Goal: Task Accomplishment & Management: Manage account settings

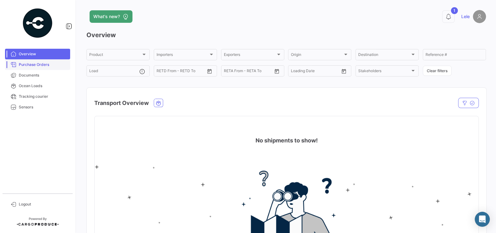
click at [34, 66] on span "Purchase Orders" at bounding box center [43, 65] width 49 height 6
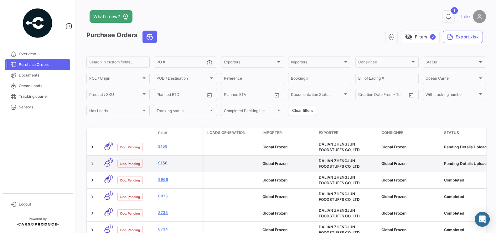
click at [162, 166] on link "9158" at bounding box center [179, 164] width 42 height 6
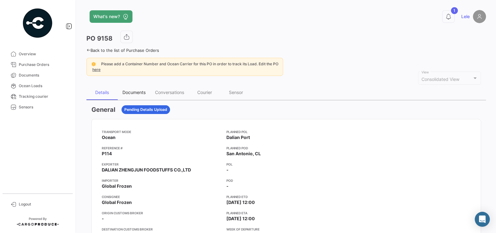
click at [126, 90] on div "Documents" at bounding box center [133, 92] width 23 height 5
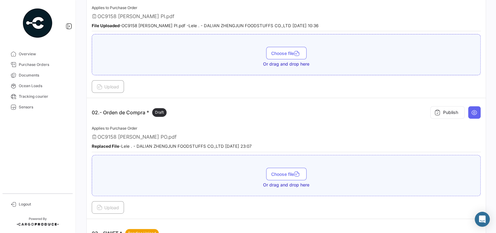
scroll to position [163, 0]
click at [472, 110] on icon at bounding box center [474, 113] width 6 height 6
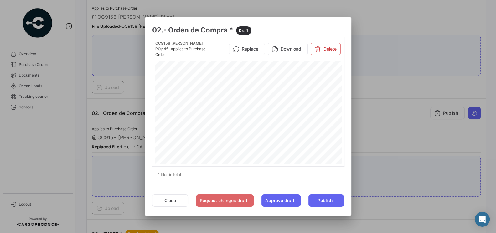
scroll to position [3, 0]
click at [167, 197] on button "Close" at bounding box center [170, 201] width 36 height 13
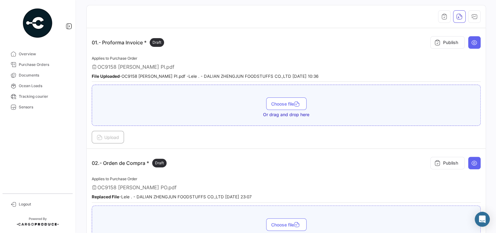
scroll to position [0, 0]
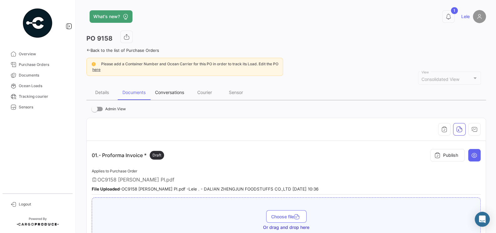
click at [172, 91] on div "Conversations" at bounding box center [169, 92] width 29 height 5
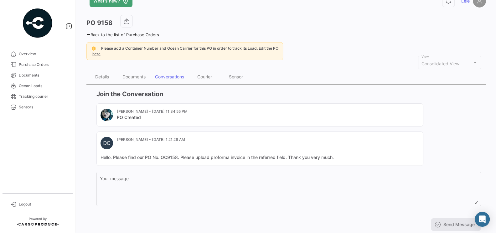
scroll to position [17, 0]
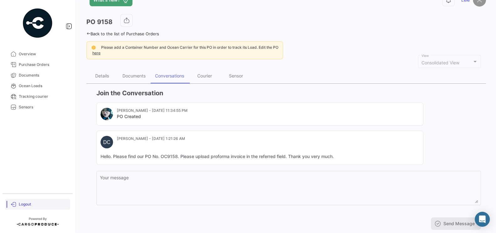
click at [25, 206] on span "Logout" at bounding box center [43, 205] width 49 height 6
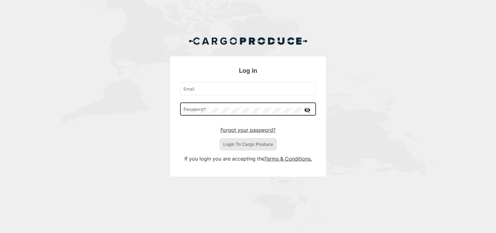
type input "[EMAIL_ADDRESS][DOMAIN_NAME]"
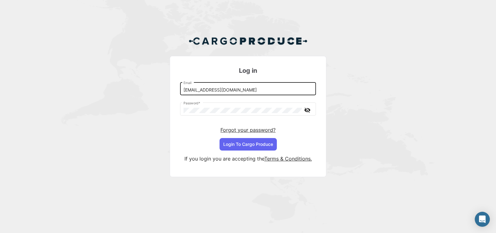
click at [237, 93] on input "[EMAIL_ADDRESS][DOMAIN_NAME]" at bounding box center [247, 90] width 129 height 5
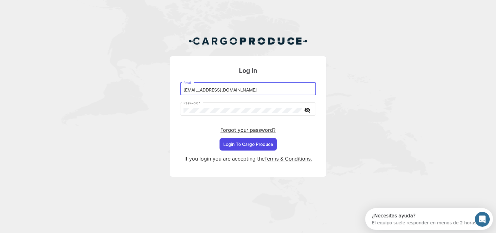
click at [247, 144] on button "Login To Cargo Produce" at bounding box center [247, 144] width 57 height 13
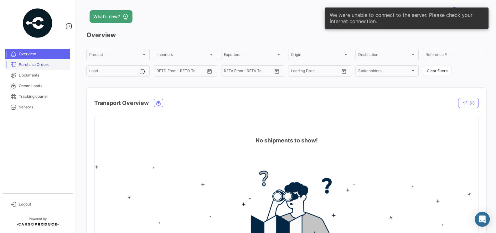
click at [27, 66] on span "Purchase Orders" at bounding box center [43, 65] width 49 height 6
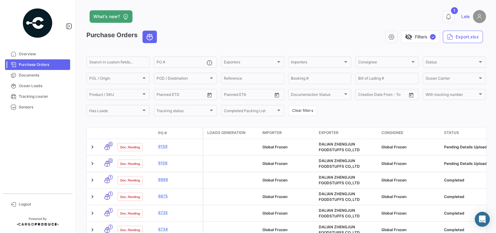
scroll to position [3, 0]
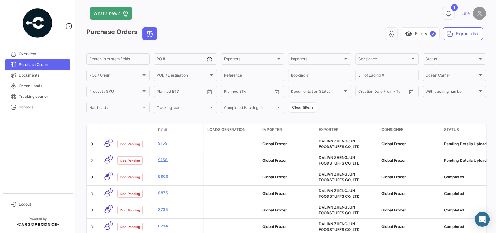
click at [27, 210] on div "Overview Purchase Orders Documents Ocean Loads Tracking courier Sensors Logout" at bounding box center [37, 116] width 75 height 233
click at [30, 204] on span "Logout" at bounding box center [43, 205] width 49 height 6
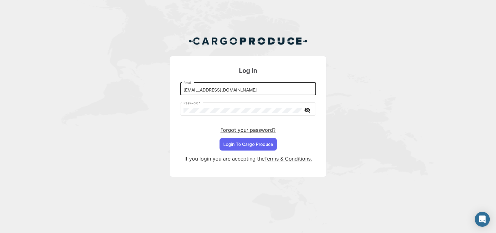
click at [229, 90] on input "[EMAIL_ADDRESS][DOMAIN_NAME]" at bounding box center [247, 90] width 129 height 5
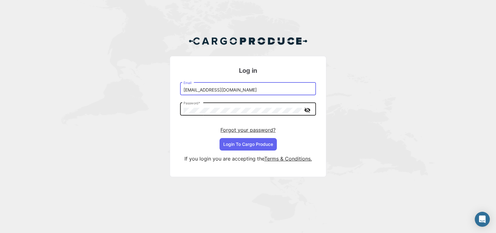
type input "[EMAIL_ADDRESS][DOMAIN_NAME]"
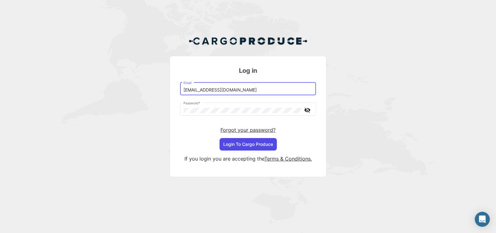
click at [254, 146] on button "Login To Cargo Produce" at bounding box center [247, 144] width 57 height 13
